Goal: Information Seeking & Learning: Check status

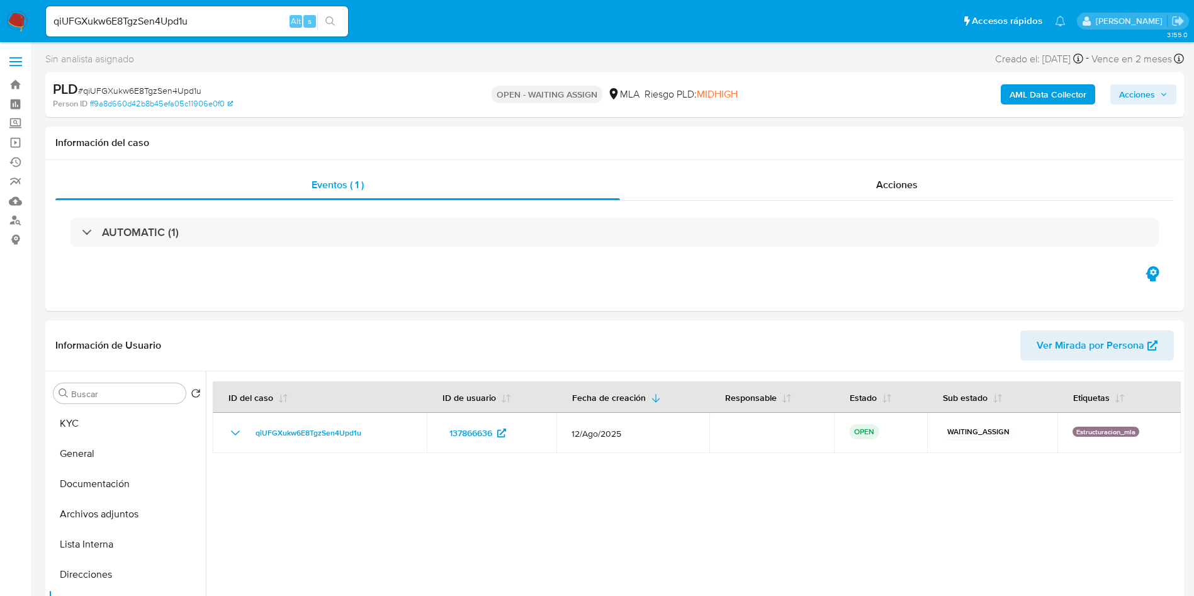
select select "10"
click at [221, 16] on input "qiUFGXukw6E8TgzSen4Upd1u" at bounding box center [197, 21] width 302 height 16
paste input "HIjeinlKf8ZZVIcyU108HKbv"
type input "HIjeinlKf8ZZVIcyU108HKbv"
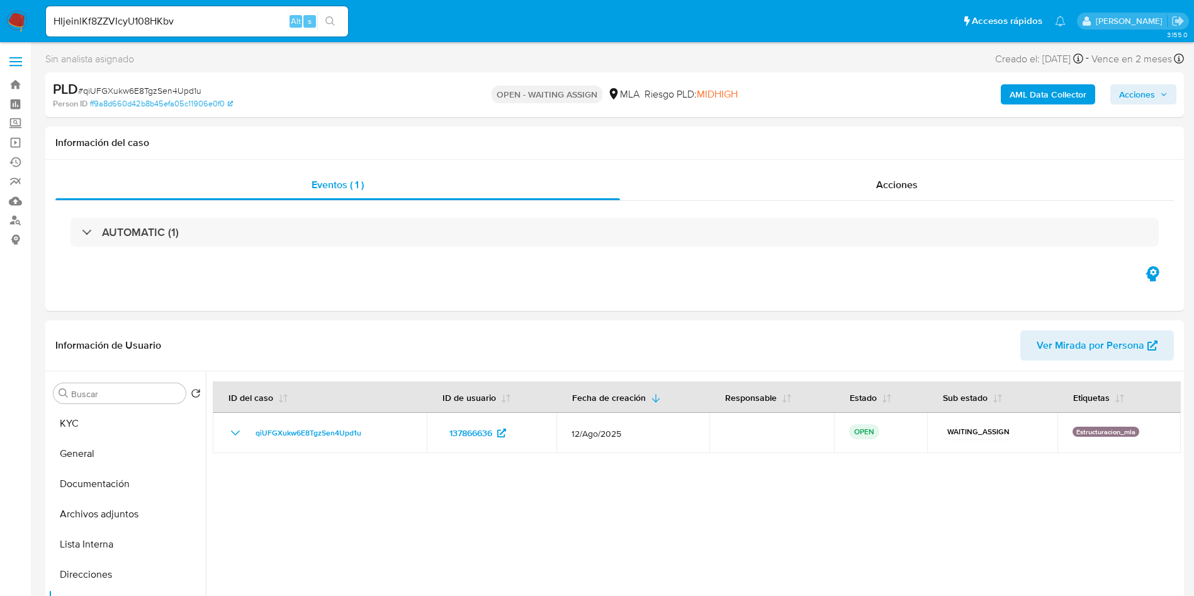
click at [327, 16] on icon "search-icon" at bounding box center [330, 21] width 10 height 10
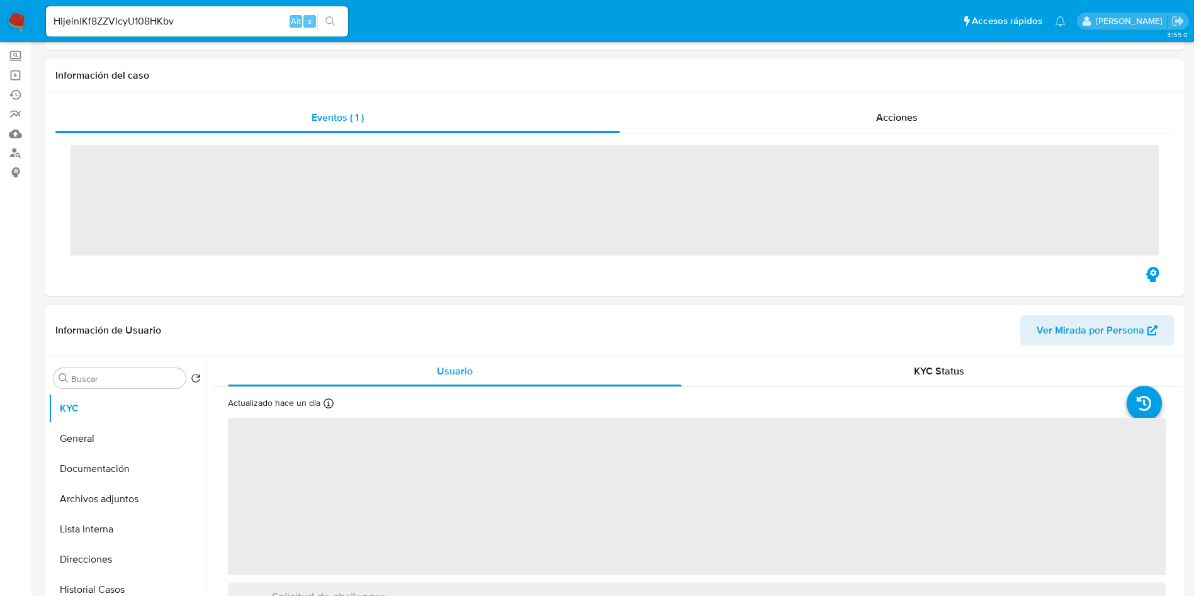
scroll to position [189, 0]
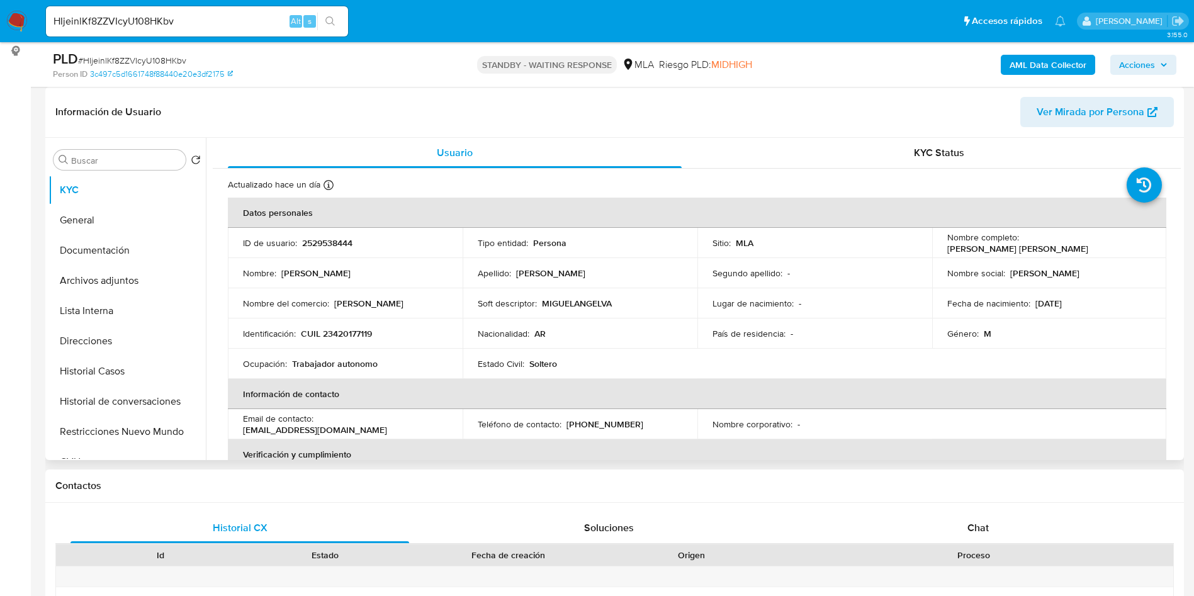
select select "10"
click at [142, 362] on button "Historial Casos" at bounding box center [121, 371] width 147 height 30
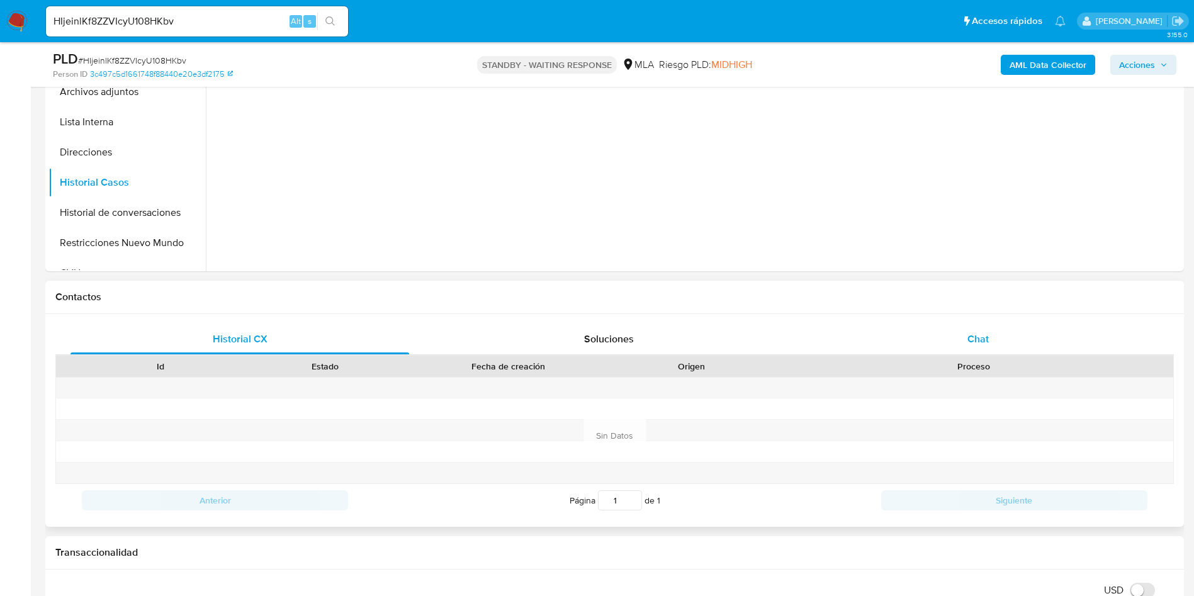
click at [987, 336] on span "Chat" at bounding box center [977, 339] width 21 height 14
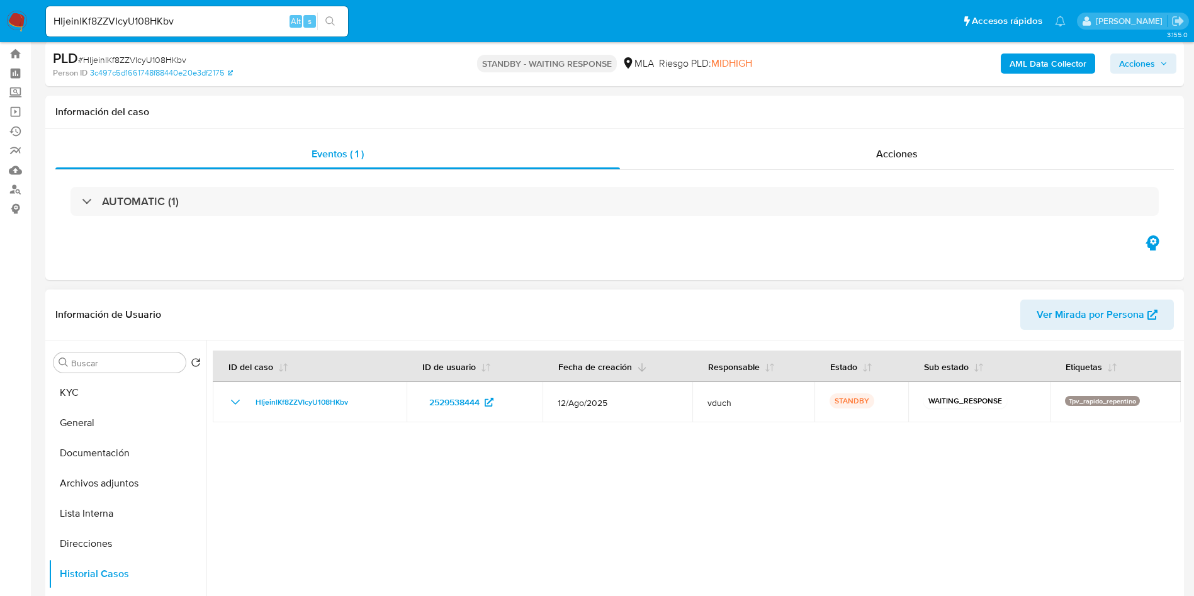
scroll to position [0, 0]
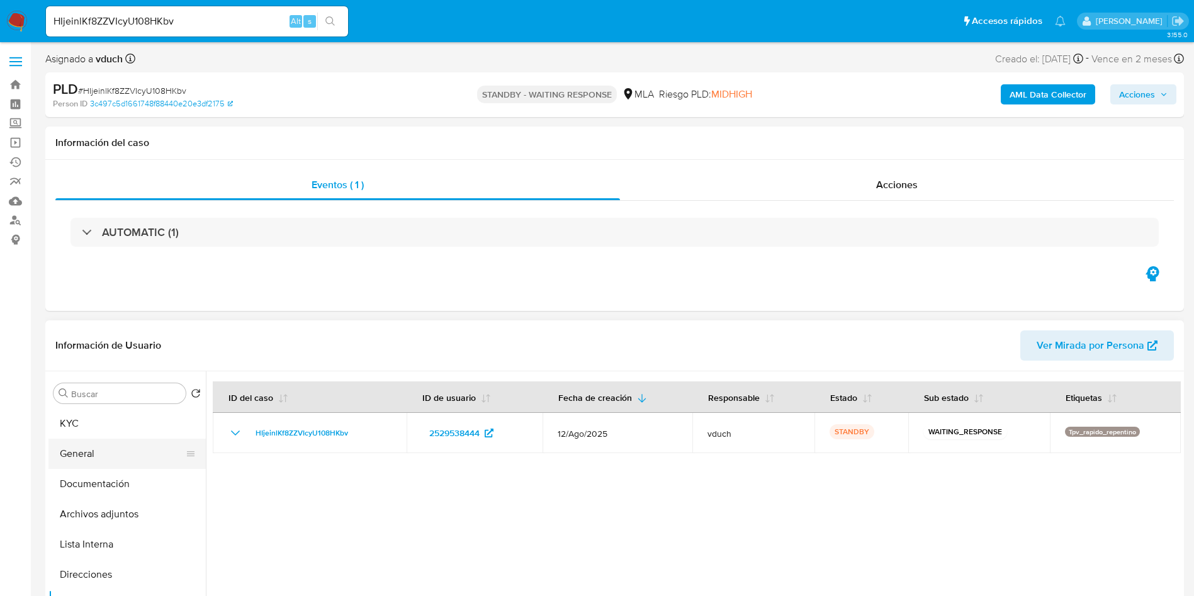
click at [132, 446] on button "General" at bounding box center [121, 454] width 147 height 30
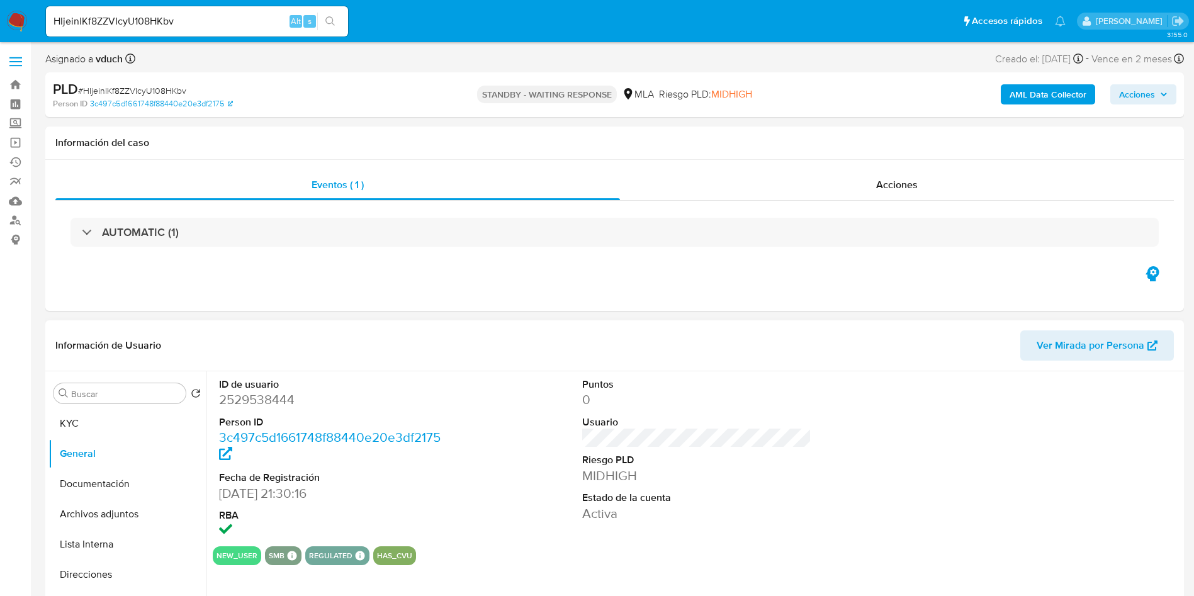
click at [277, 402] on dd "2529538444" at bounding box center [334, 400] width 230 height 18
copy dd "2529538444"
click at [176, 84] on span "# HIjeinlKf8ZZVIcyU108HKbv" at bounding box center [132, 90] width 108 height 13
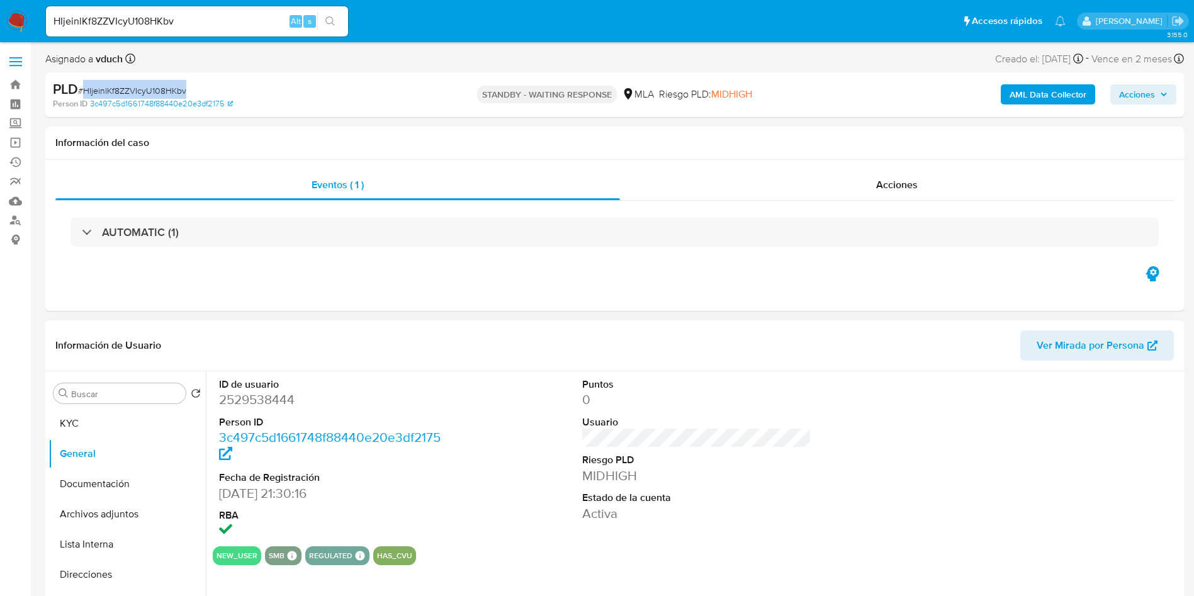
copy span "HIjeinlKf8ZZVIcyU108HKbv"
click at [551, 431] on div "ID de usuario 2529538444 Person ID 3c497c5d1661748f88440e20e3df2175 Fecha de Re…" at bounding box center [697, 458] width 968 height 175
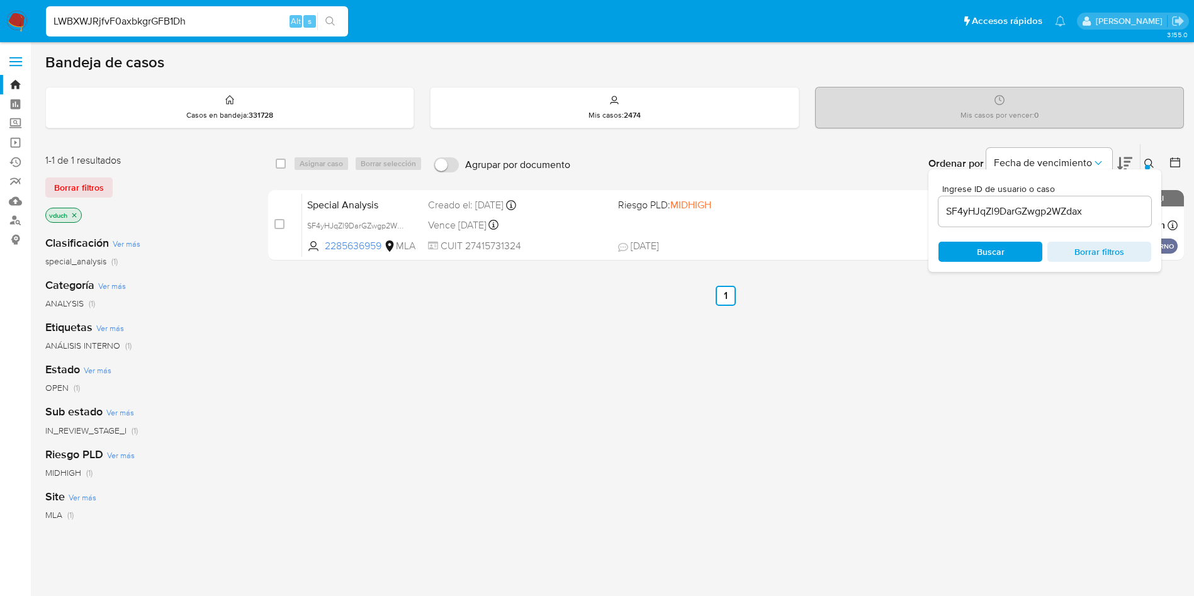
type input "LWBXWJRjfvF0axbkgrGFB1Dh"
click at [339, 26] on button "search-icon" at bounding box center [330, 22] width 26 height 18
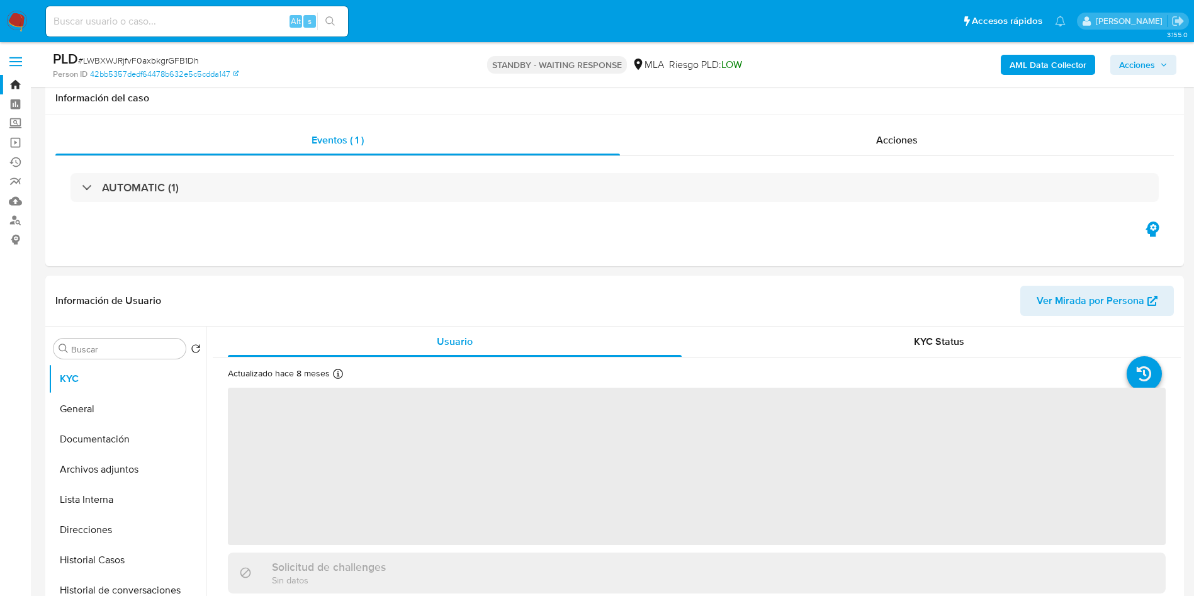
scroll to position [189, 0]
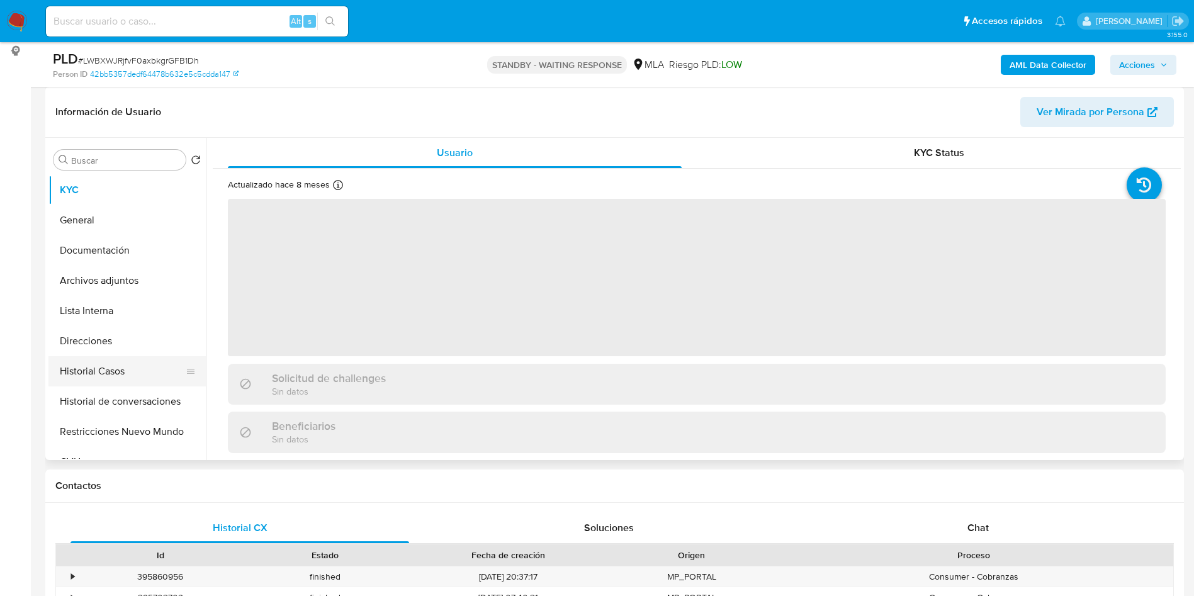
click at [119, 372] on button "Historial Casos" at bounding box center [121, 371] width 147 height 30
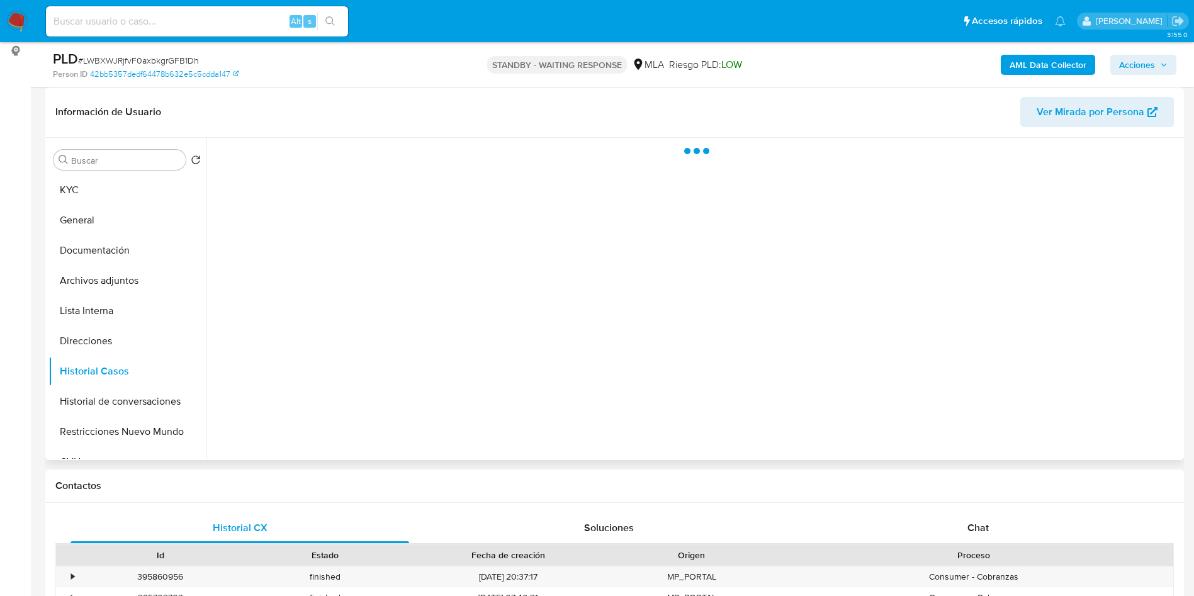
select select "10"
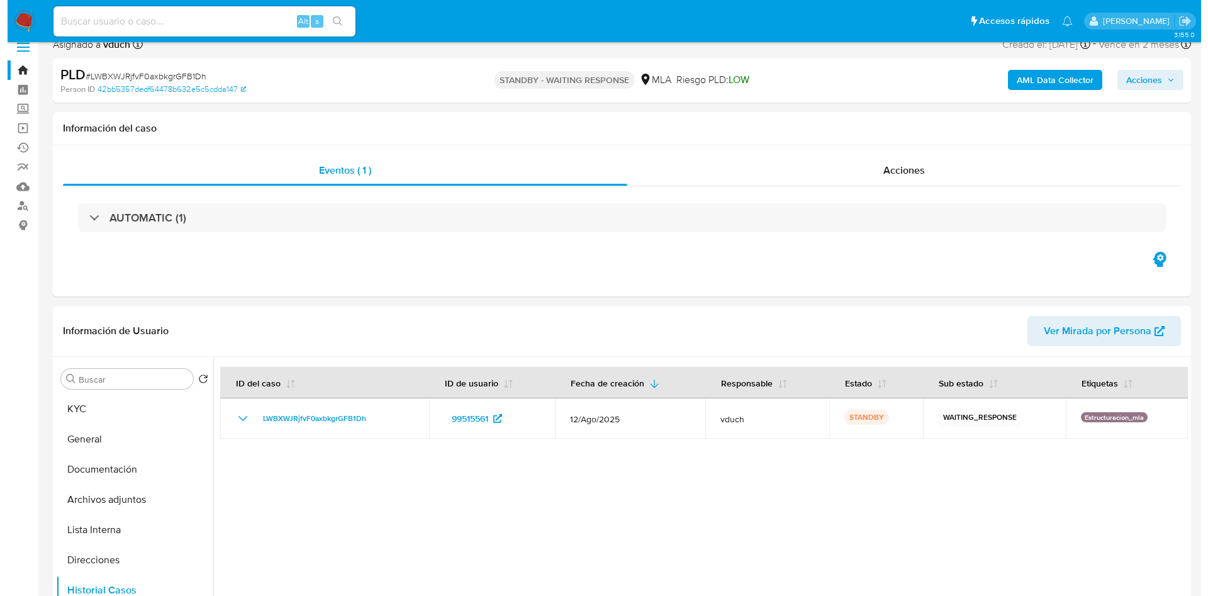
scroll to position [0, 0]
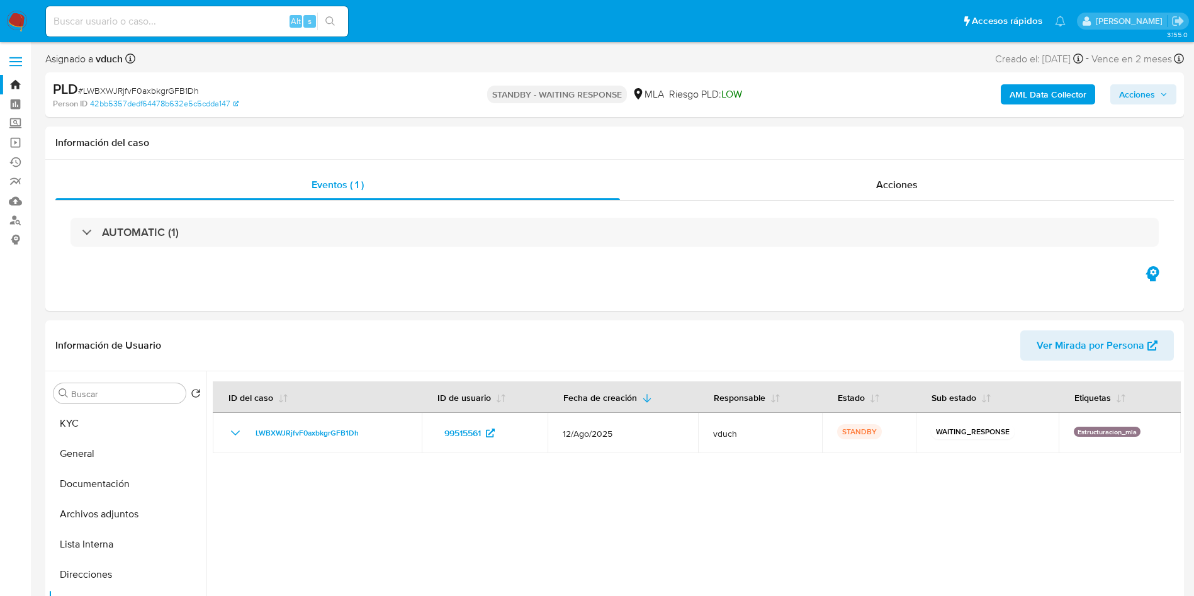
click at [260, 30] on div "Alt s" at bounding box center [197, 21] width 302 height 30
click at [268, 21] on input at bounding box center [197, 21] width 302 height 16
paste input "382070194"
type input "382070194"
click at [335, 14] on button "search-icon" at bounding box center [330, 22] width 26 height 18
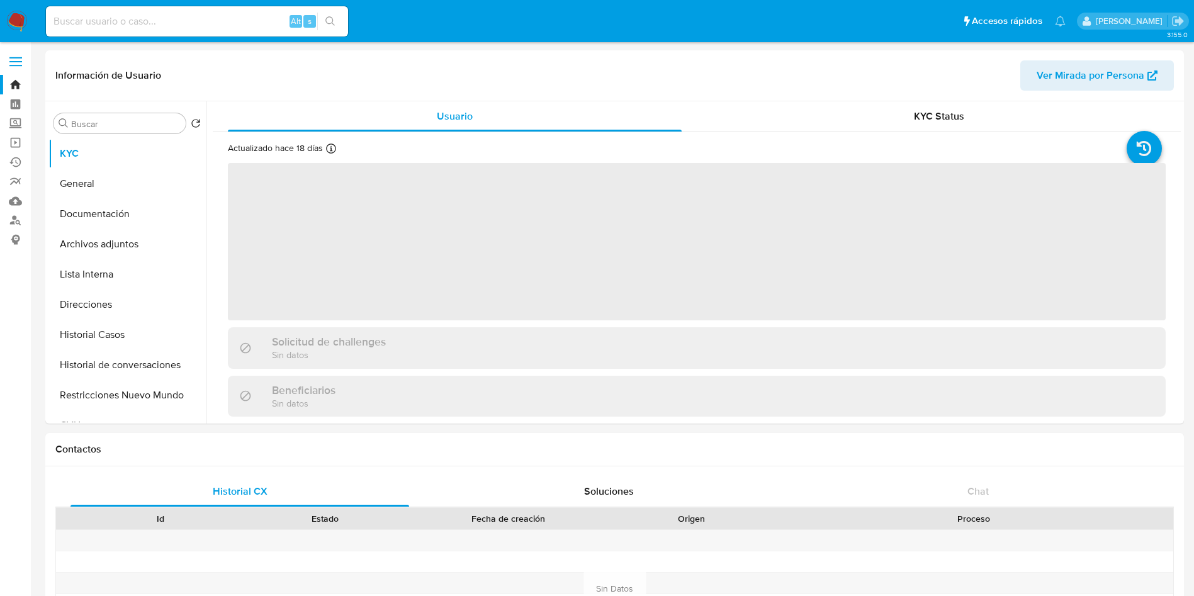
select select "10"
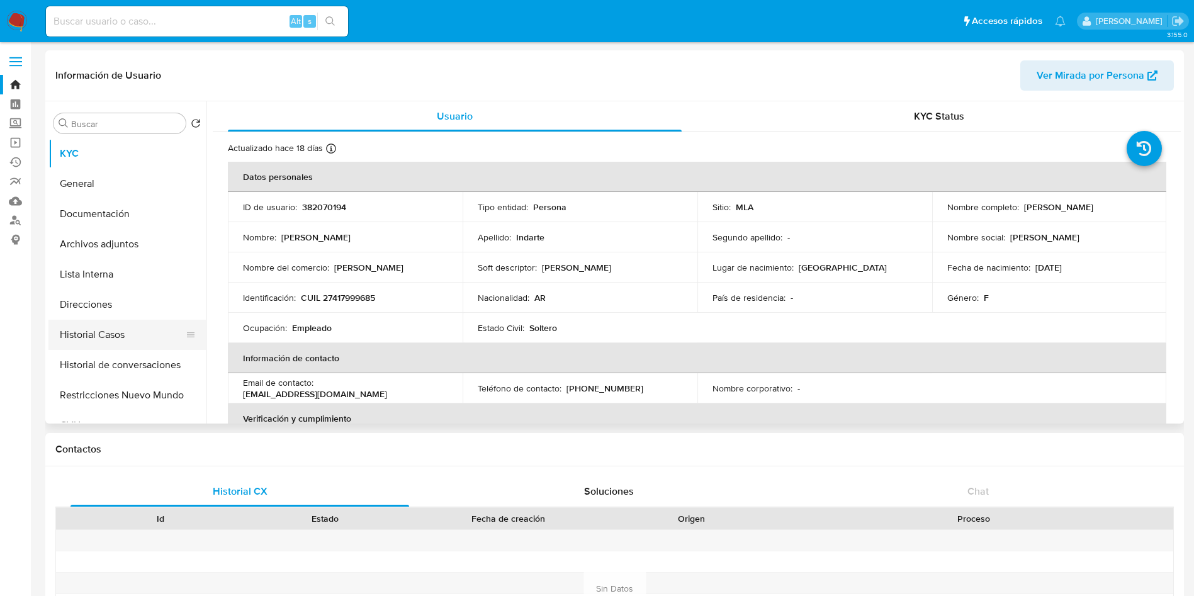
click at [109, 343] on button "Historial Casos" at bounding box center [121, 335] width 147 height 30
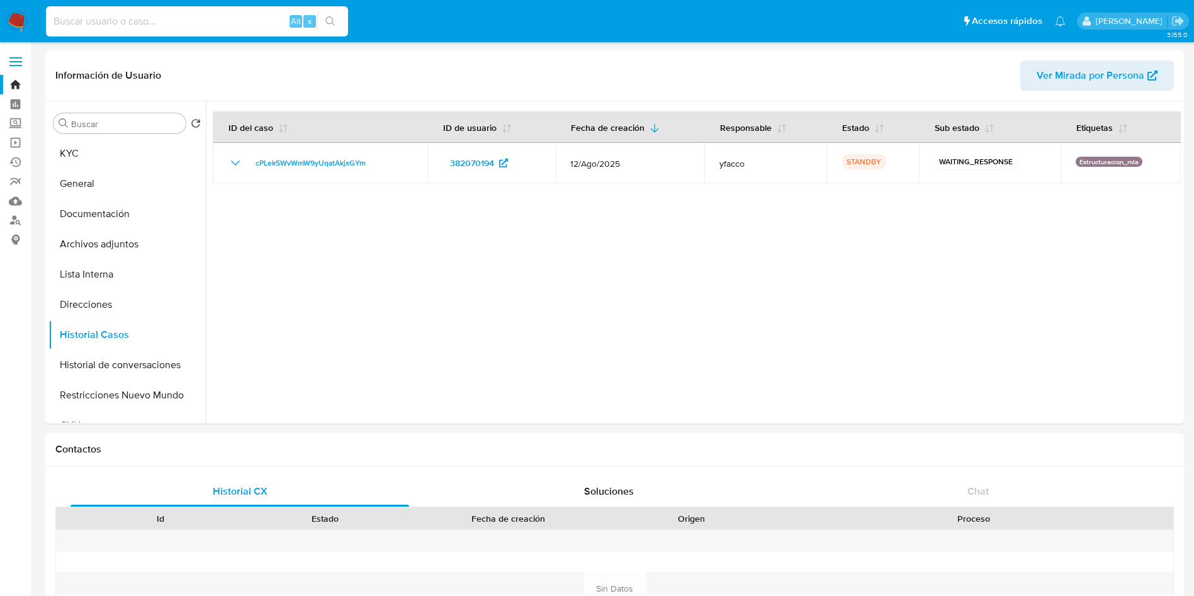
click at [208, 23] on input at bounding box center [197, 21] width 302 height 16
paste input "137866636"
type input "137866636"
click at [349, 18] on li "137866636 Alt s" at bounding box center [197, 20] width 308 height 31
click at [333, 20] on icon "search-icon" at bounding box center [330, 21] width 10 height 10
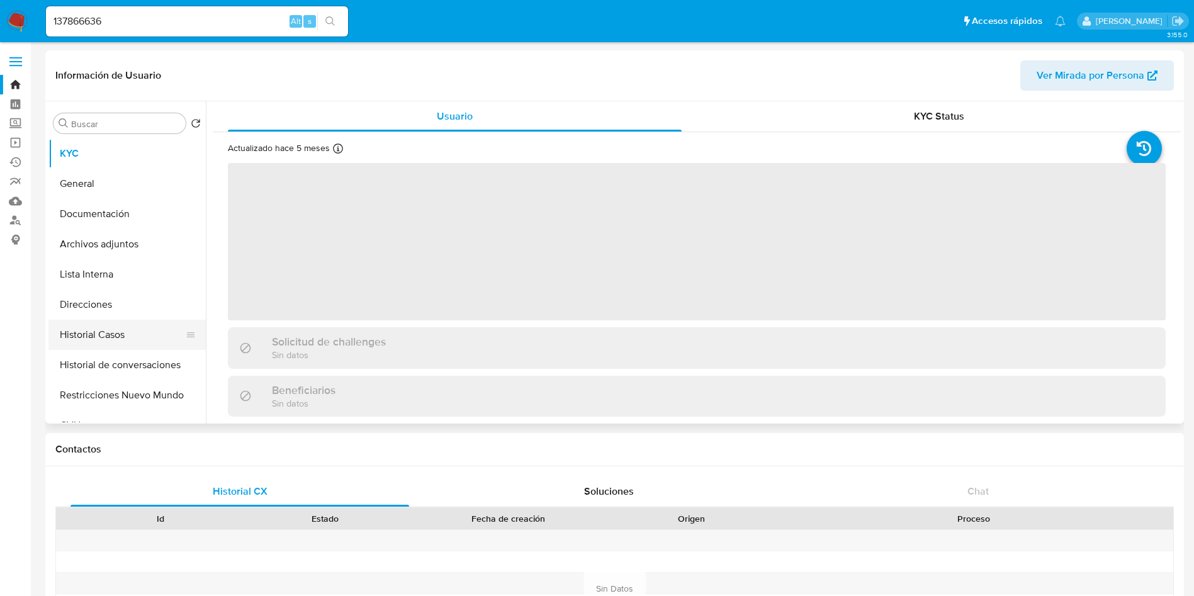
click at [127, 338] on button "Historial Casos" at bounding box center [121, 335] width 147 height 30
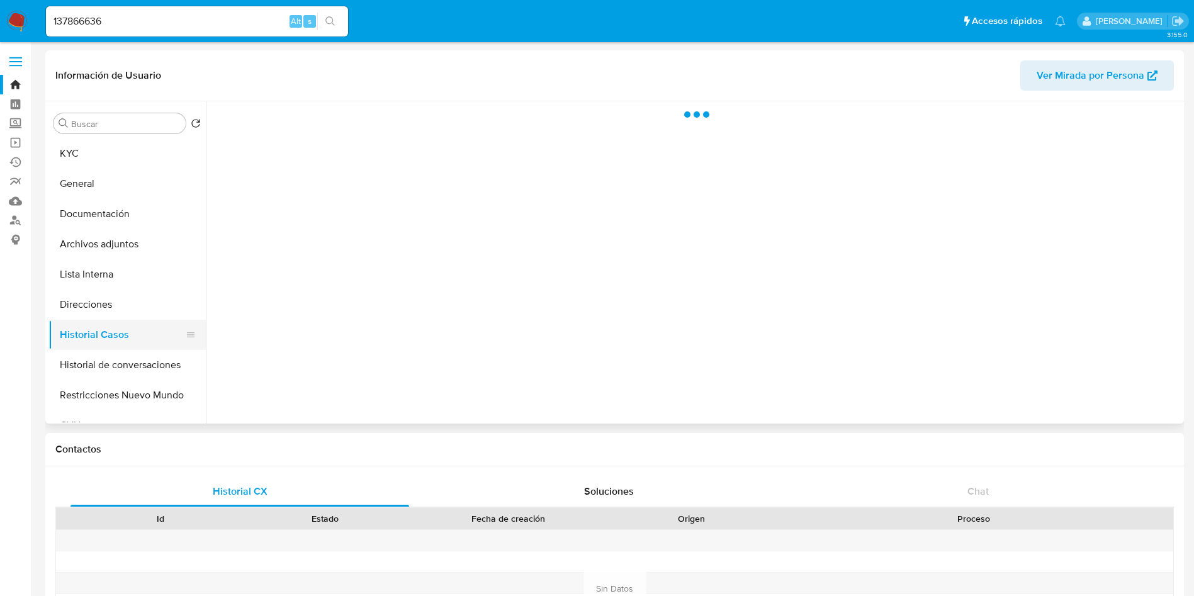
click at [127, 338] on button "Historial Casos" at bounding box center [121, 335] width 147 height 30
select select "10"
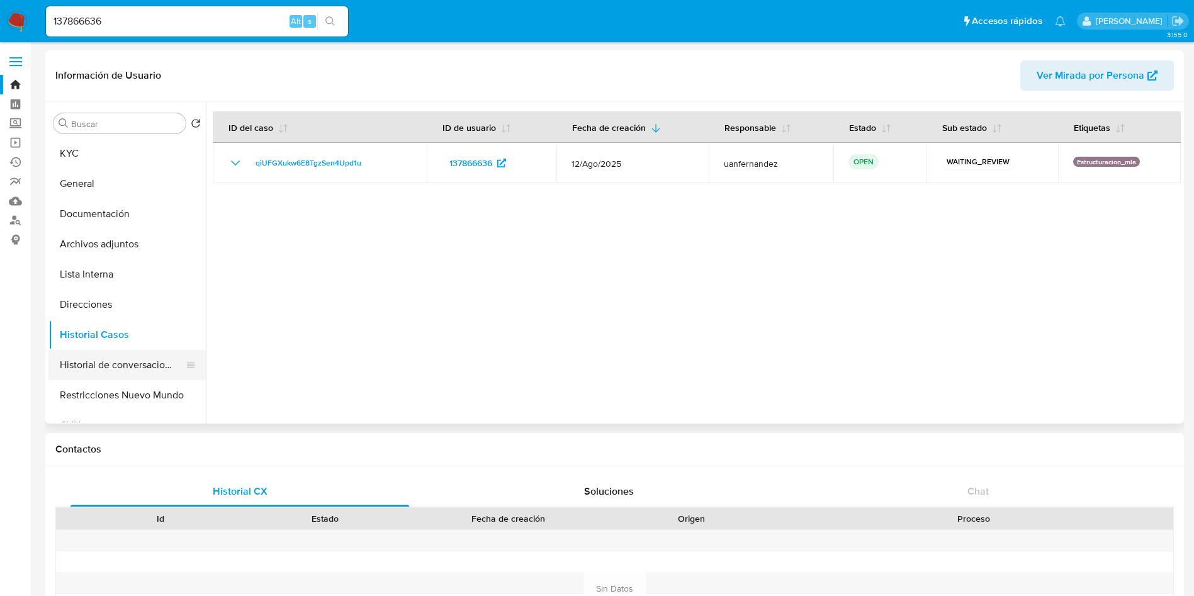
click at [111, 374] on button "Historial de conversaciones" at bounding box center [121, 365] width 147 height 30
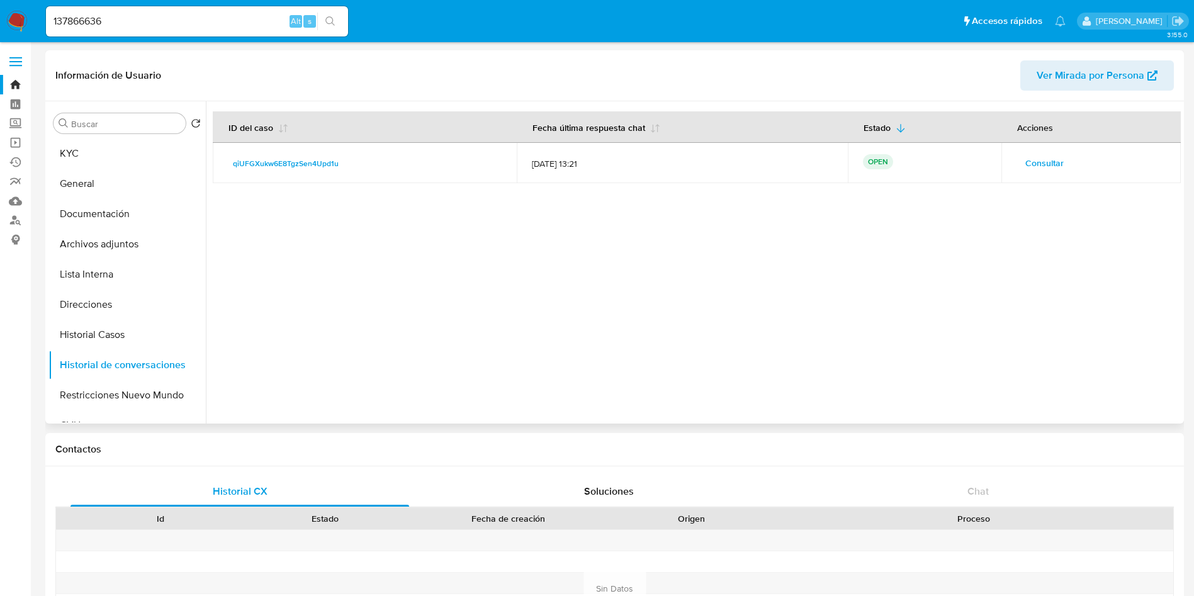
click at [1036, 154] on span "Consultar" at bounding box center [1044, 163] width 38 height 18
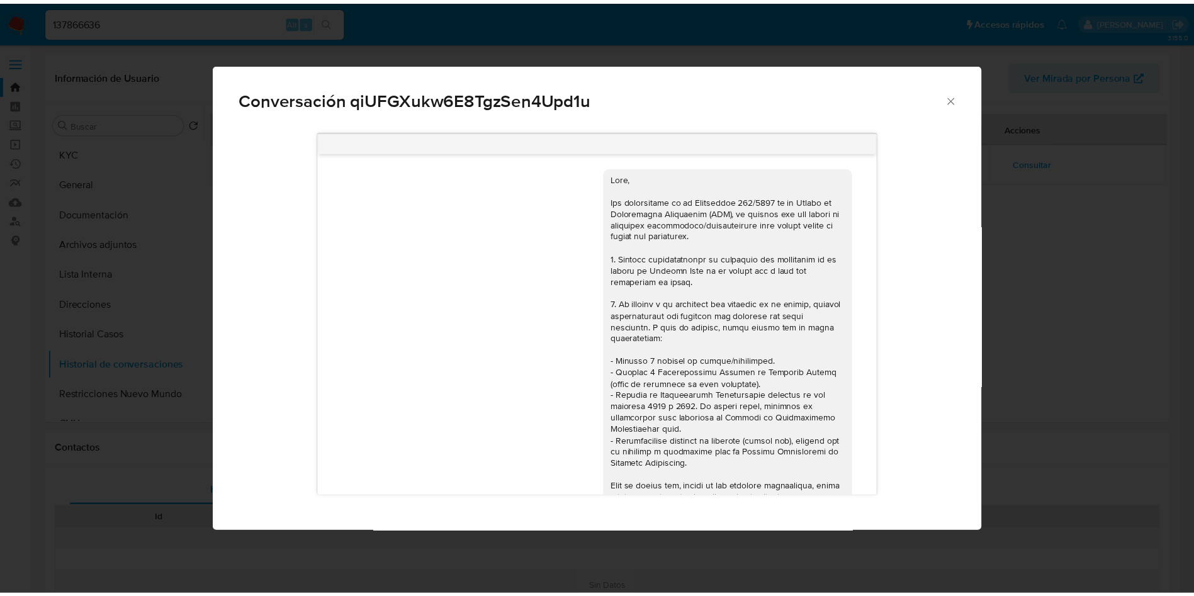
scroll to position [457, 0]
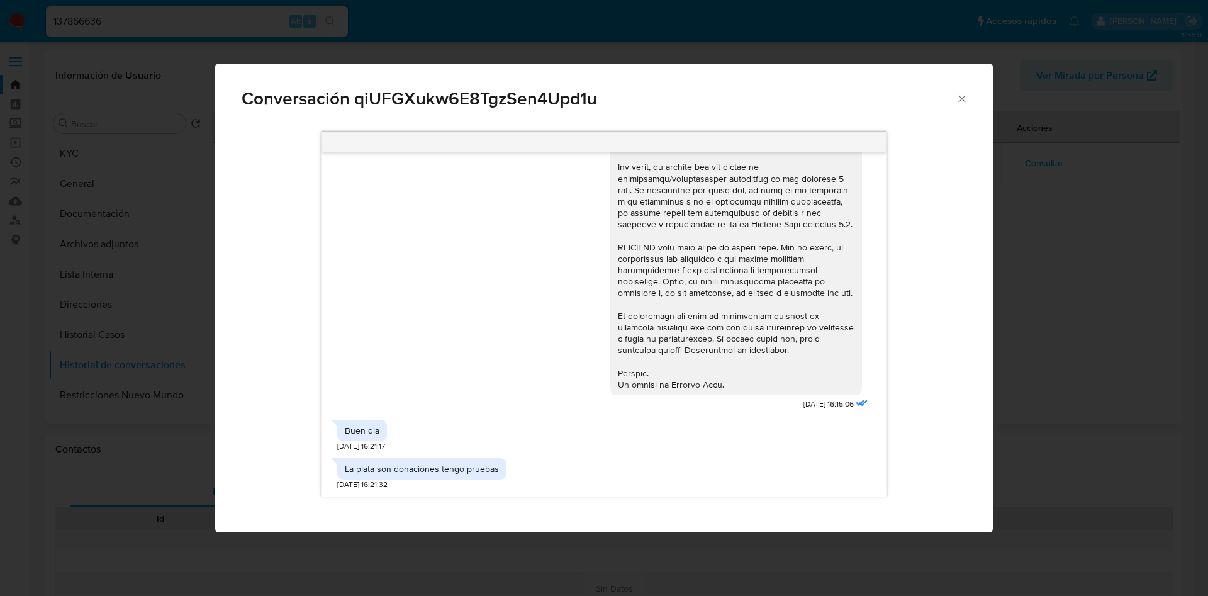
click at [1069, 256] on div "Conversación qiUFGXukw6E8TgzSen4Upd1u [DATE] 16:15:06 Buen dia [DATE] 16:21:17 …" at bounding box center [604, 298] width 1208 height 596
